Goal: Task Accomplishment & Management: Complete application form

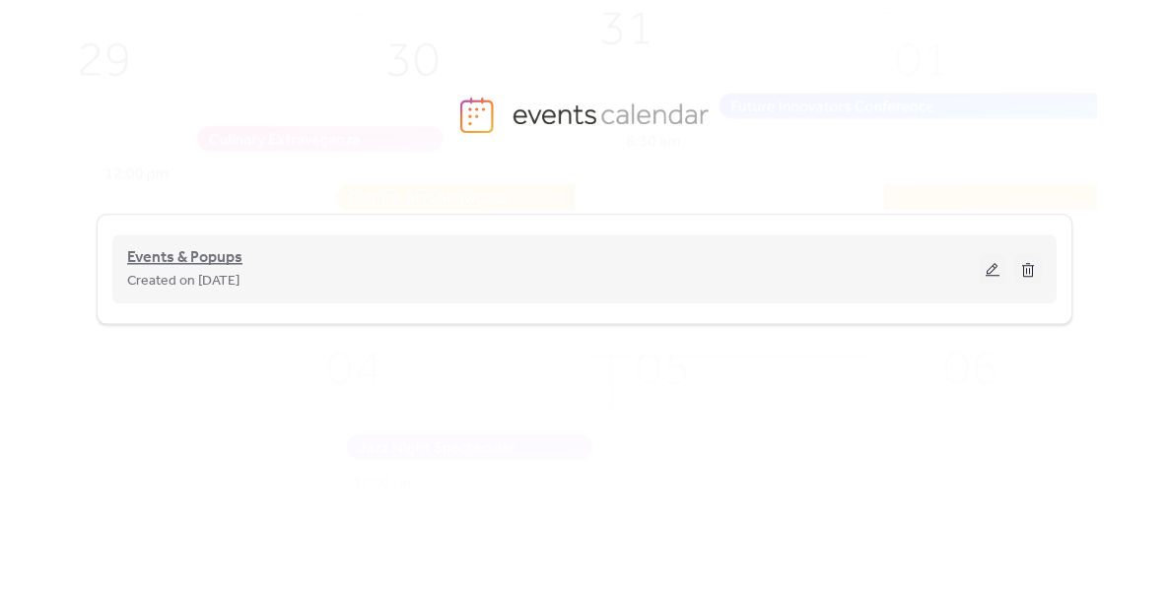
click at [220, 255] on span "Events & Popups" at bounding box center [184, 258] width 115 height 24
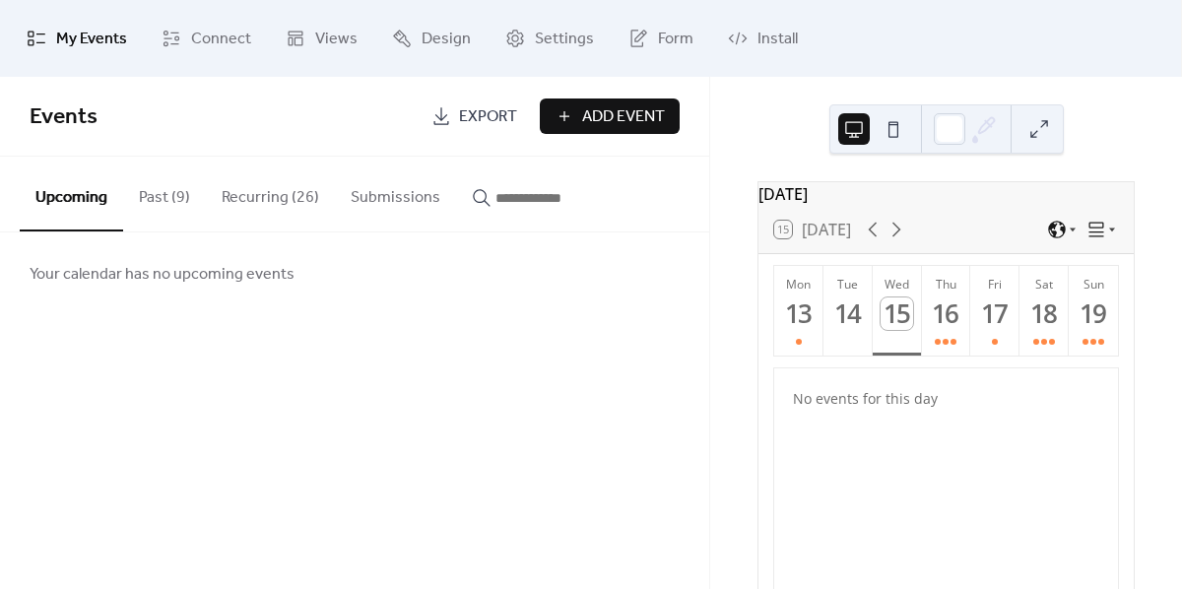
click at [619, 126] on span "Add Event" at bounding box center [623, 117] width 83 height 24
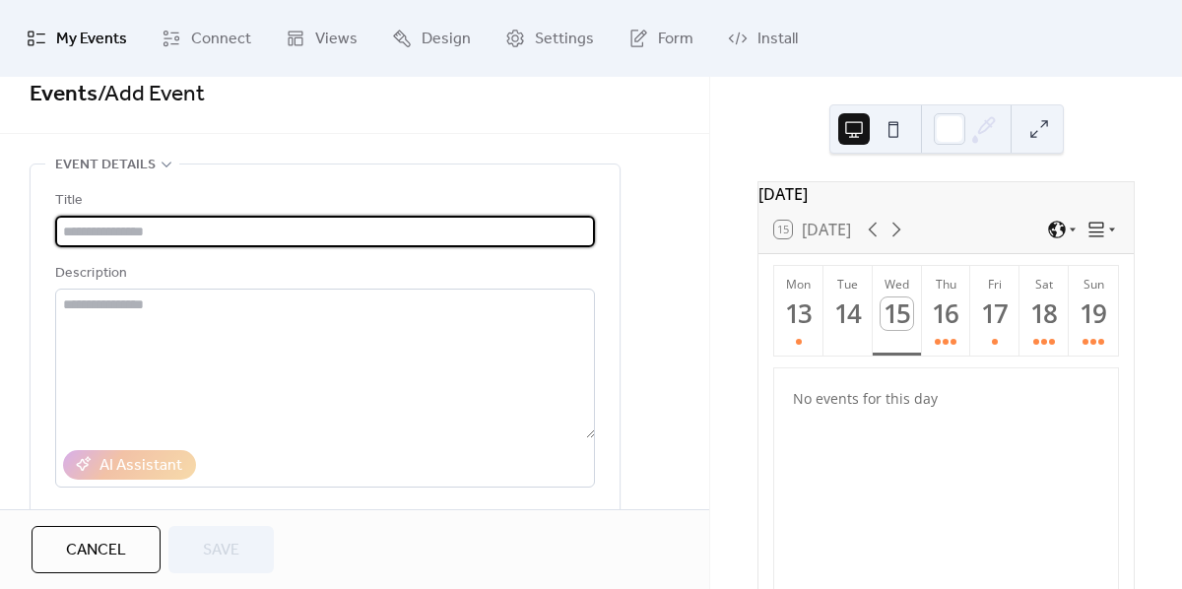
scroll to position [23, 0]
click at [799, 323] on div "13" at bounding box center [799, 314] width 33 height 33
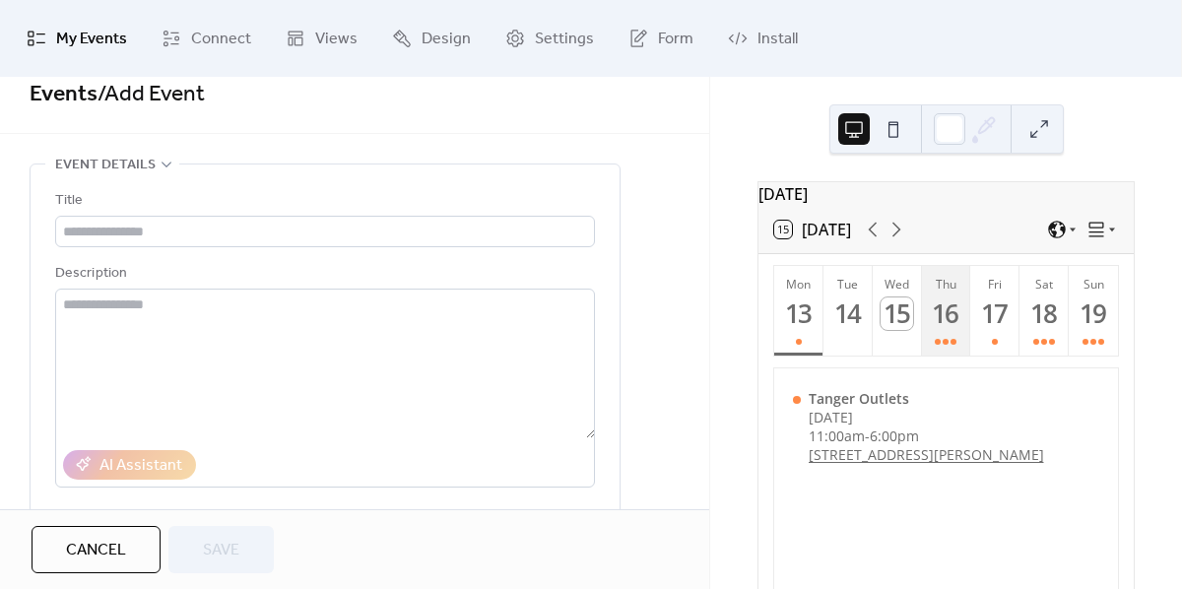
click at [930, 312] on div "16" at bounding box center [946, 314] width 33 height 33
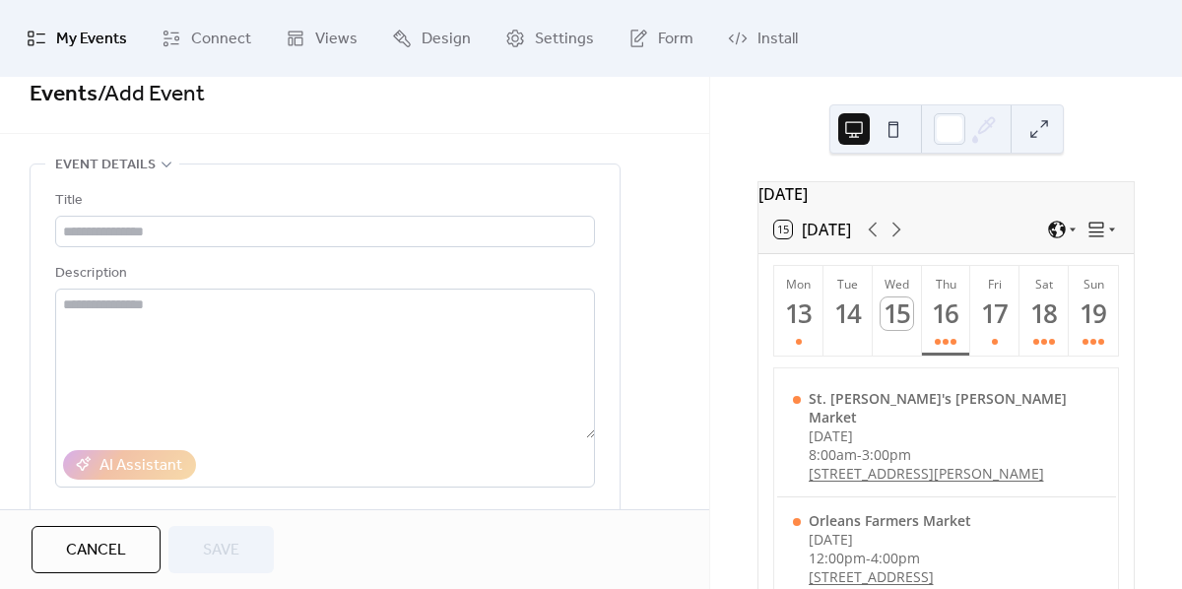
click at [87, 533] on button "Cancel" at bounding box center [96, 549] width 129 height 47
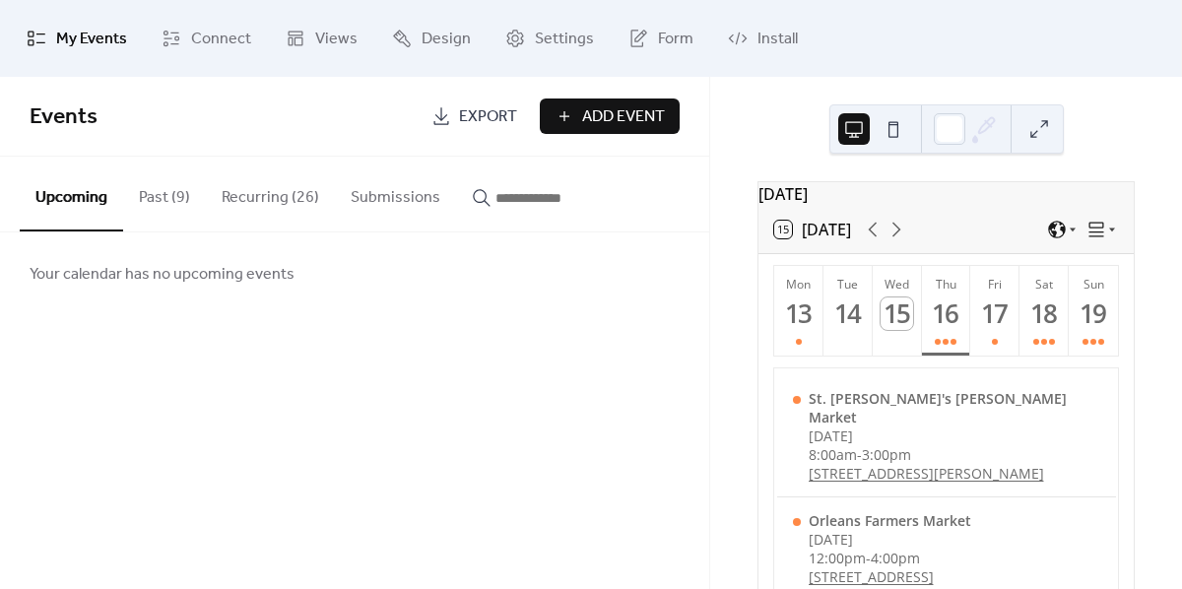
click at [268, 204] on button "Recurring (26)" at bounding box center [270, 193] width 129 height 73
